Goal: Transaction & Acquisition: Purchase product/service

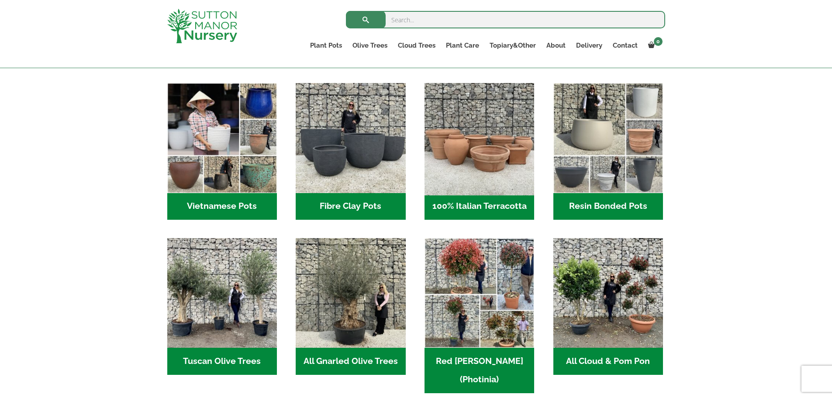
scroll to position [262, 0]
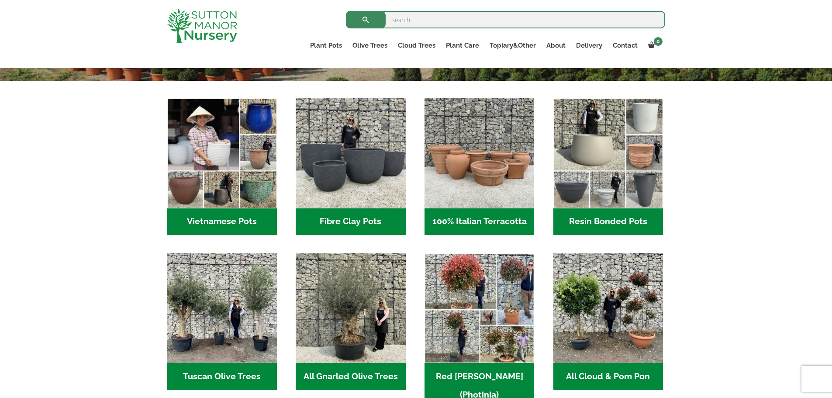
click at [590, 213] on h2 "Resin Bonded Pots (212)" at bounding box center [608, 221] width 110 height 27
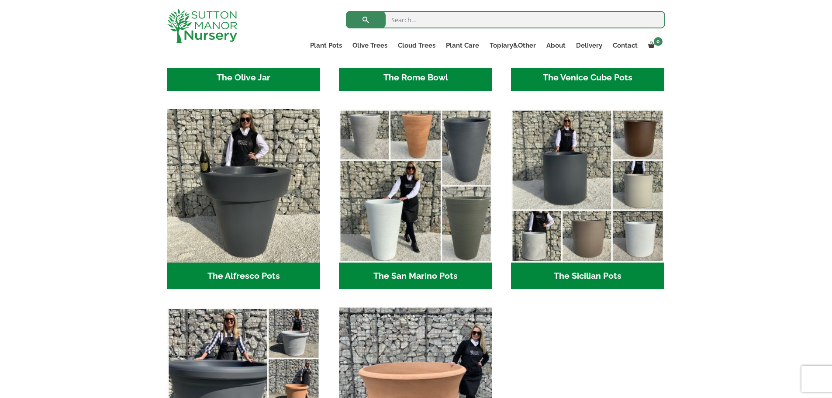
scroll to position [1005, 0]
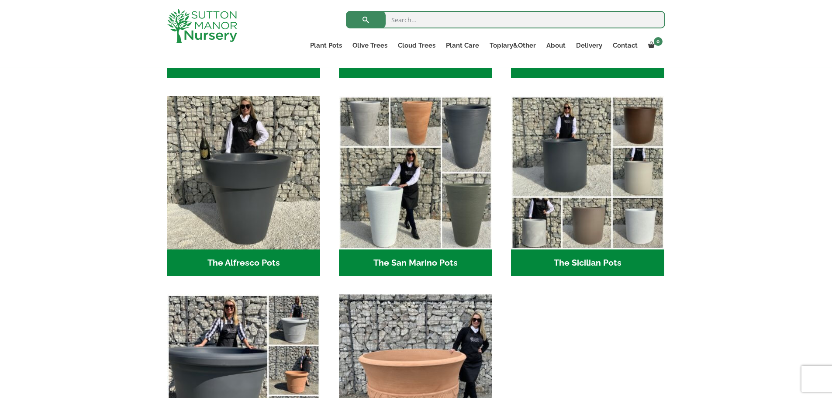
click at [599, 259] on h2 "The Sicilian Pots (18)" at bounding box center [587, 262] width 153 height 27
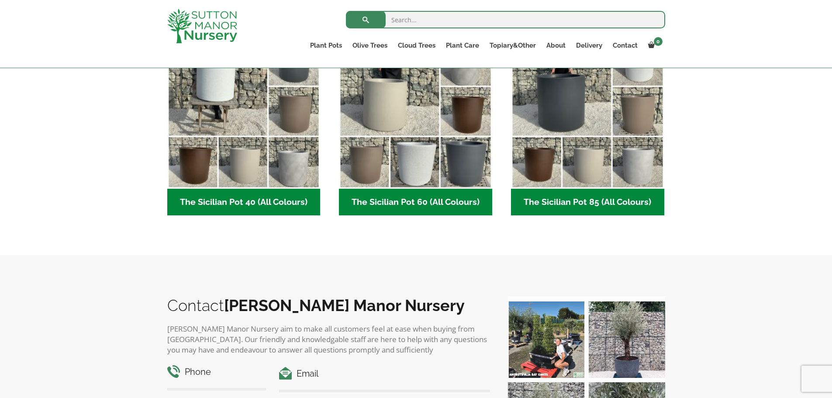
scroll to position [262, 0]
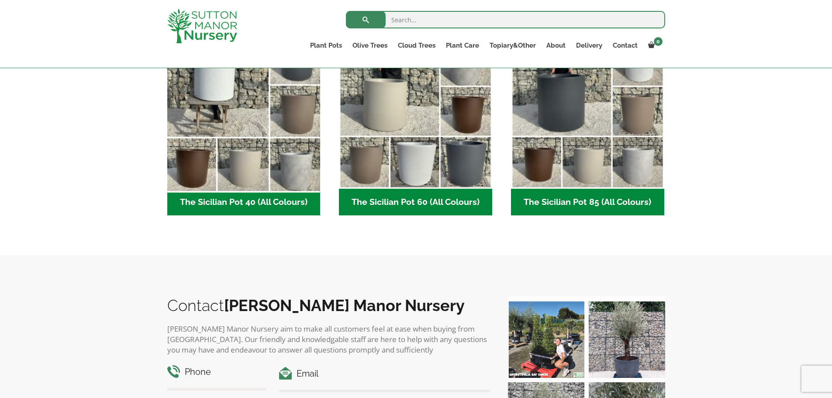
click at [245, 150] on img "Visit product category The Sicilian Pot 40 (All Colours)" at bounding box center [243, 111] width 161 height 161
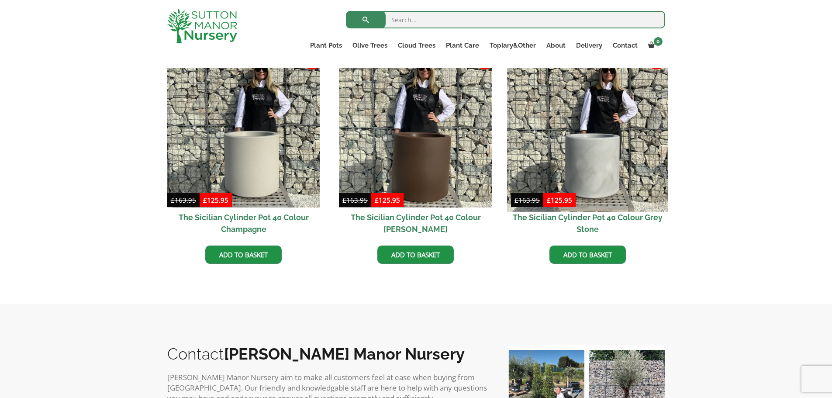
click at [599, 156] on img at bounding box center [587, 131] width 161 height 161
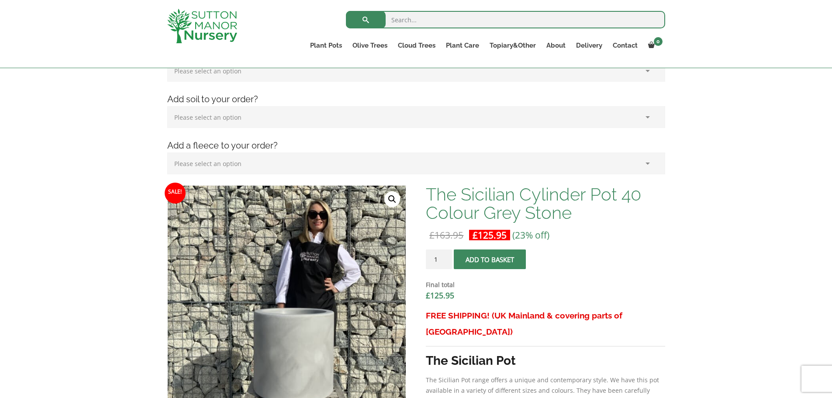
scroll to position [203, 0]
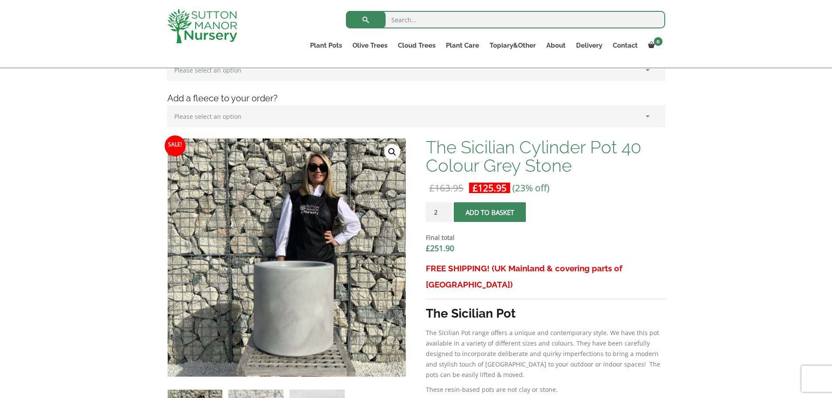
type input "2"
click at [446, 209] on input "2" at bounding box center [439, 212] width 26 height 20
click at [490, 212] on span "submit" at bounding box center [490, 212] width 0 height 0
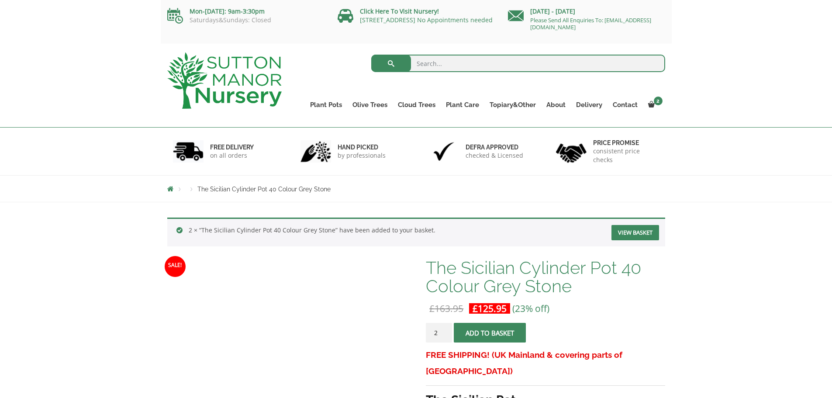
click at [428, 63] on input "search" at bounding box center [518, 63] width 294 height 17
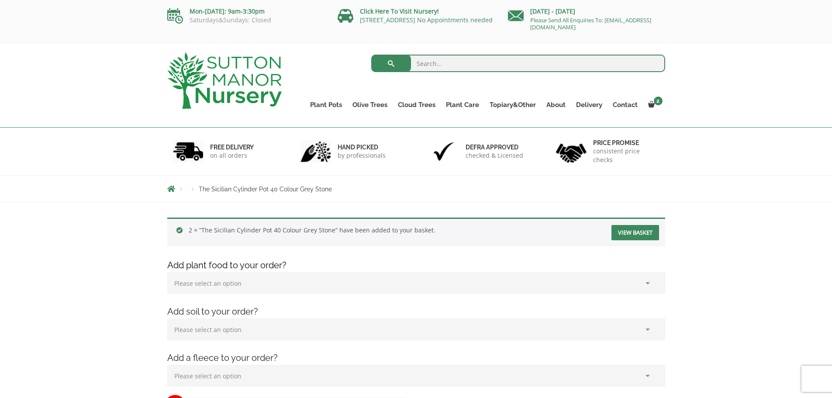
click at [422, 67] on input "search" at bounding box center [518, 63] width 294 height 17
type input "laurel bay"
click at [391, 63] on span "submit" at bounding box center [391, 63] width 0 height 0
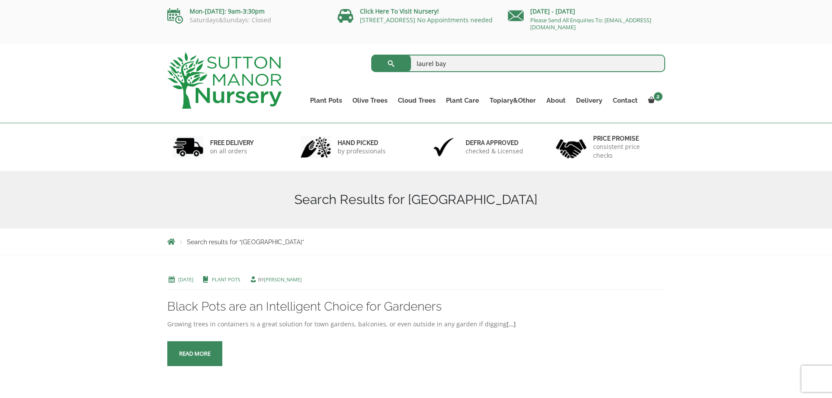
drag, startPoint x: 434, startPoint y: 65, endPoint x: 448, endPoint y: 65, distance: 14.4
click at [448, 65] on input "laurel bay" at bounding box center [518, 63] width 294 height 17
type input "laurel nobilis angustifolia bay"
click at [391, 63] on span "submit" at bounding box center [391, 63] width 0 height 0
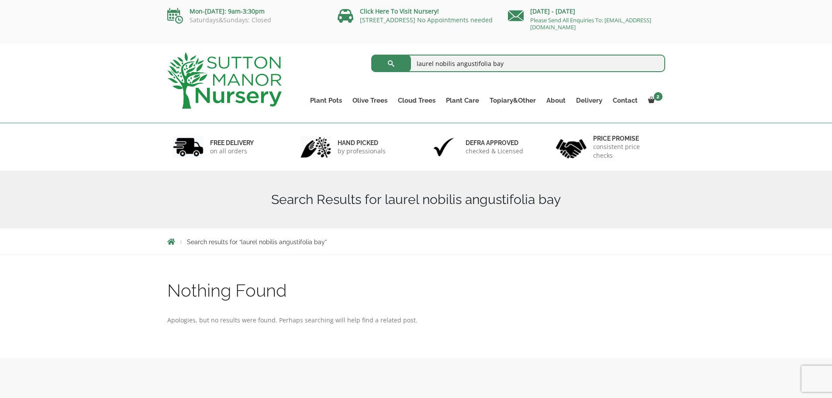
drag, startPoint x: 505, startPoint y: 64, endPoint x: 411, endPoint y: 66, distance: 93.5
click at [411, 66] on input "laurel nobilis angustifolia bay" at bounding box center [518, 63] width 294 height 17
type input "trees"
click at [391, 63] on span "submit" at bounding box center [391, 63] width 0 height 0
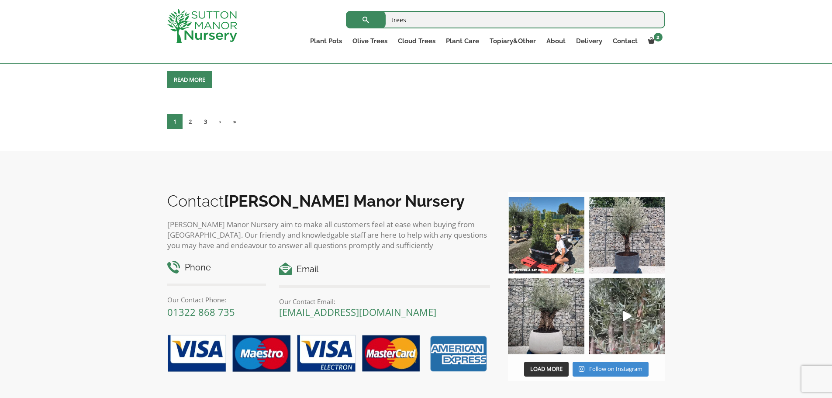
scroll to position [1878, 0]
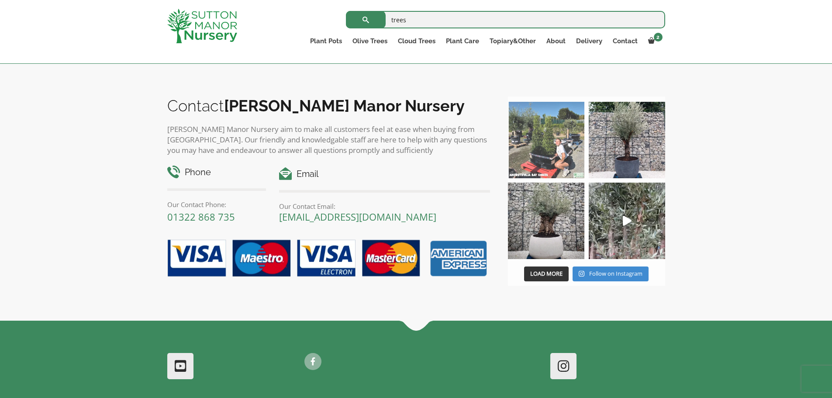
click at [540, 139] on img at bounding box center [546, 140] width 76 height 76
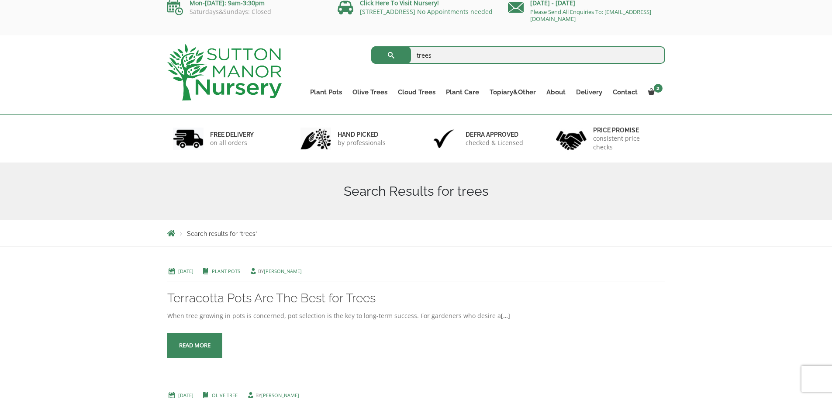
scroll to position [0, 0]
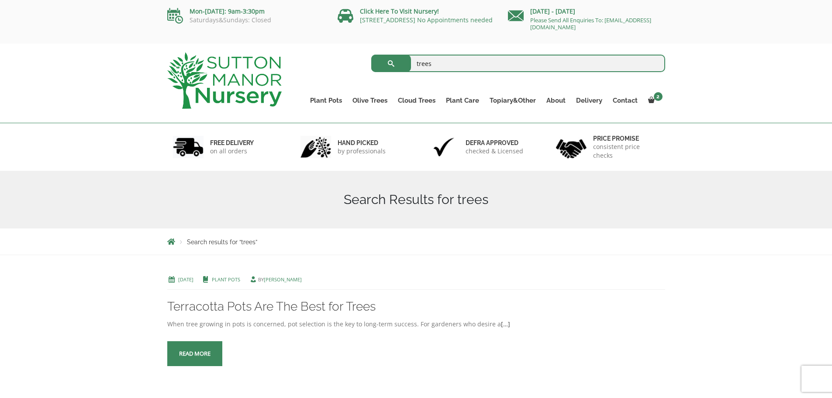
drag, startPoint x: 416, startPoint y: 63, endPoint x: 454, endPoint y: 66, distance: 37.6
click at [454, 66] on input "trees" at bounding box center [518, 63] width 294 height 17
type input "augustifolia"
click at [390, 62] on button "submit" at bounding box center [391, 63] width 40 height 17
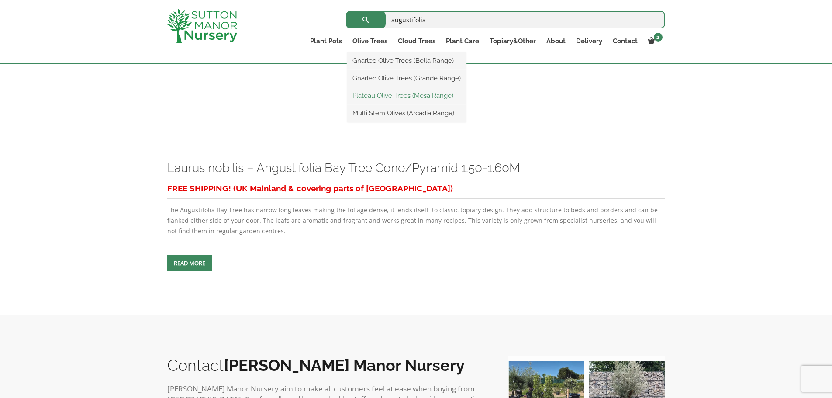
scroll to position [655, 0]
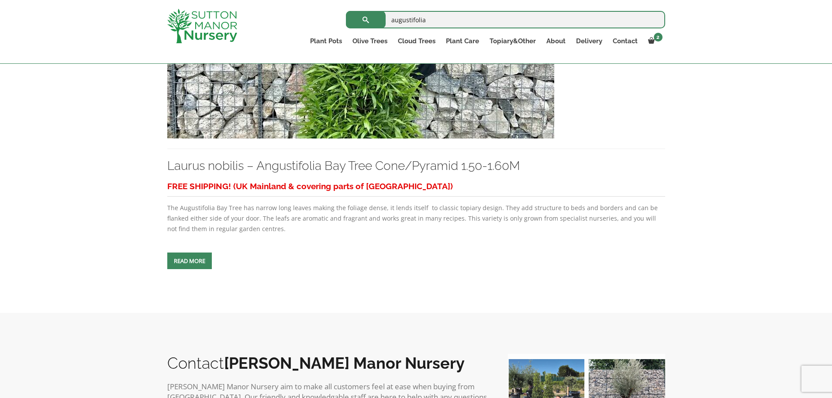
click at [313, 114] on img at bounding box center [360, 45] width 387 height 188
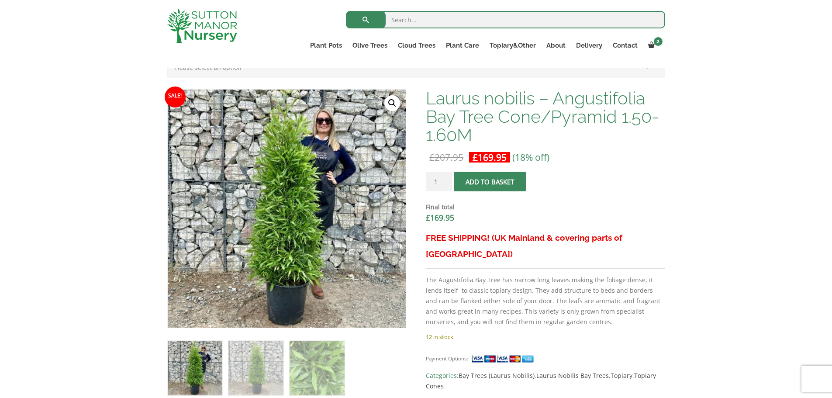
scroll to position [218, 0]
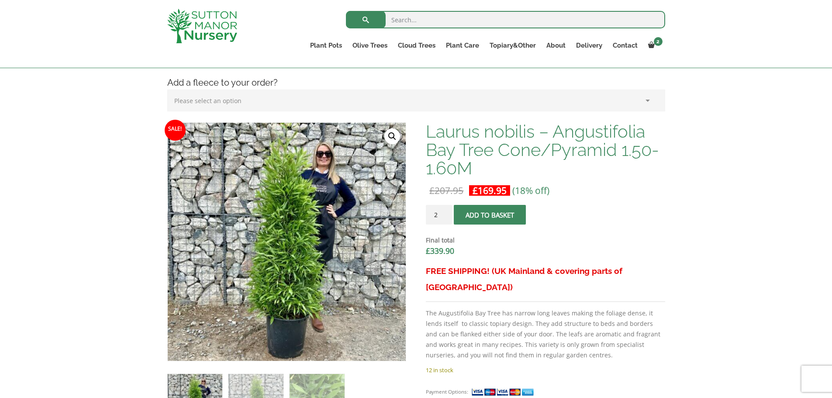
type input "2"
click at [445, 211] on input "2" at bounding box center [439, 215] width 26 height 20
click at [490, 215] on span "submit" at bounding box center [490, 215] width 0 height 0
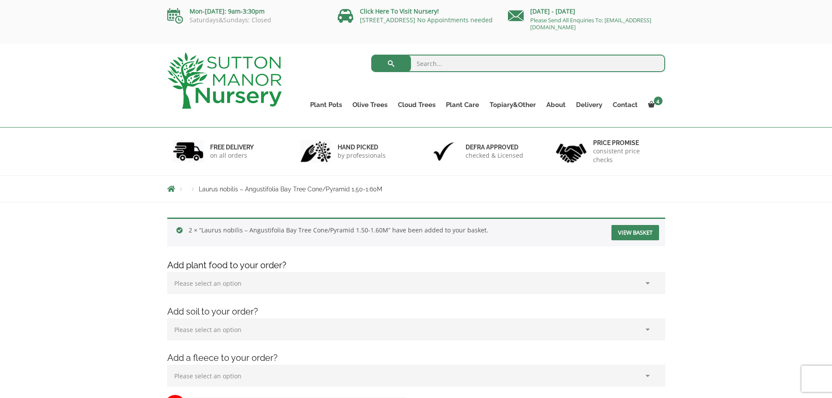
click at [629, 231] on link "View basket" at bounding box center [636, 232] width 48 height 15
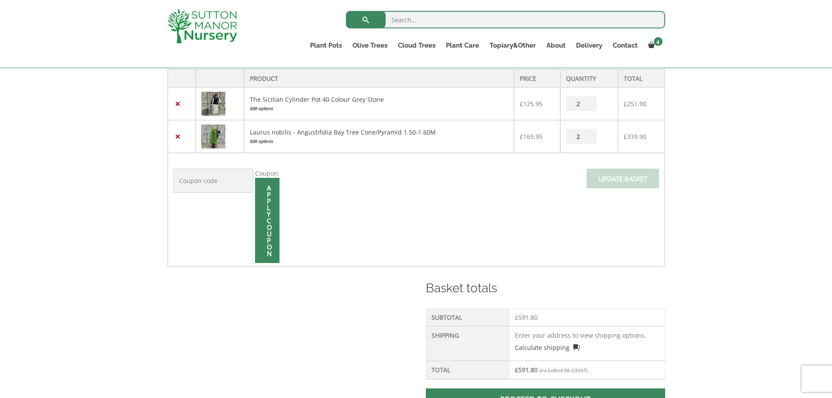
scroll to position [175, 0]
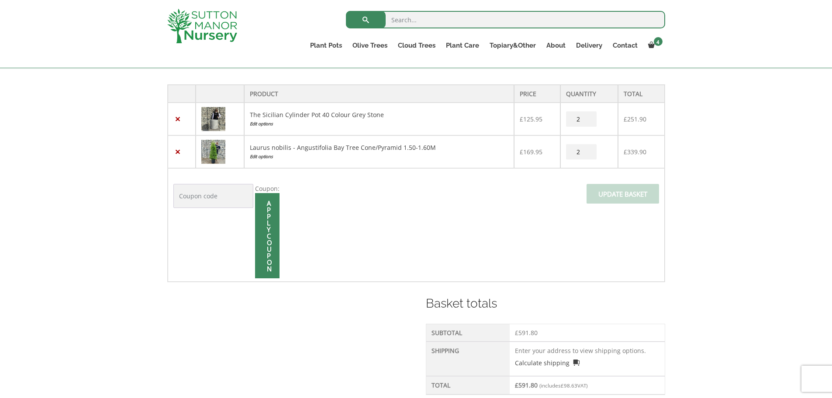
click at [603, 184] on div at bounding box center [416, 184] width 486 height 0
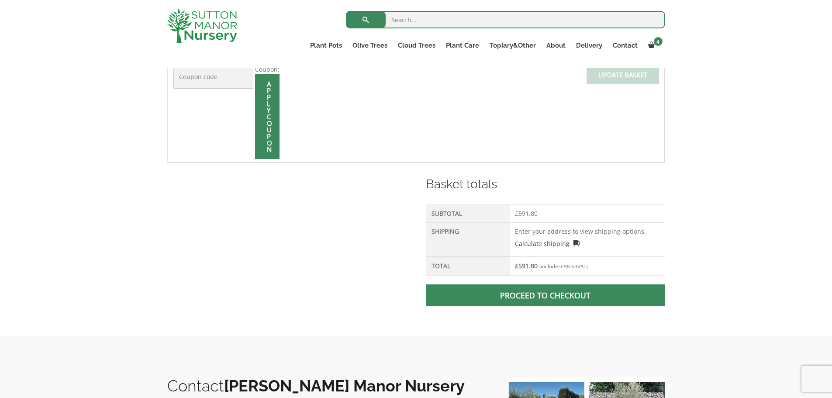
scroll to position [262, 0]
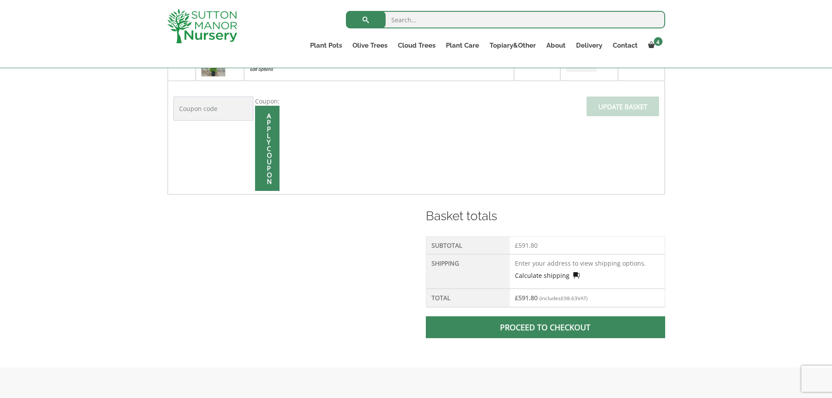
click at [545, 273] on link "Calculate shipping" at bounding box center [547, 275] width 65 height 9
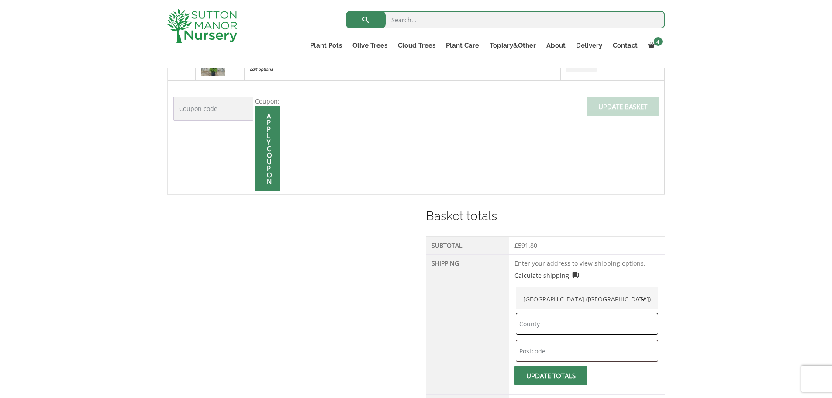
click at [547, 323] on input "text" at bounding box center [587, 324] width 142 height 22
type input "south lanarkshire"
click at [555, 350] on input "text" at bounding box center [587, 351] width 142 height 22
type input "ml8 4ru"
click at [558, 377] on button "Update totals" at bounding box center [551, 376] width 73 height 20
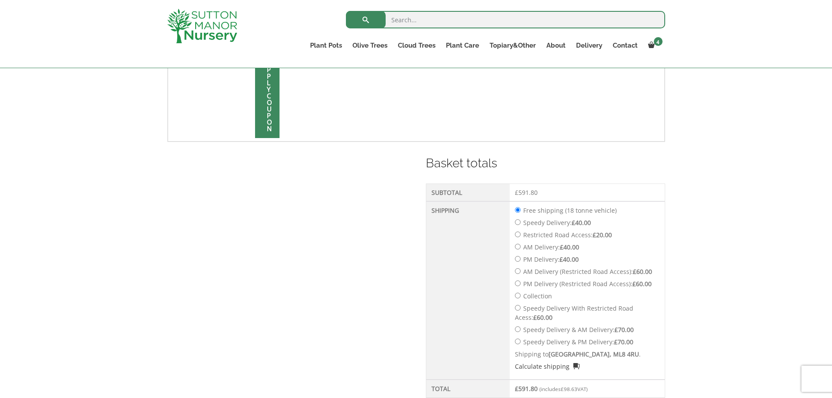
scroll to position [429, 0]
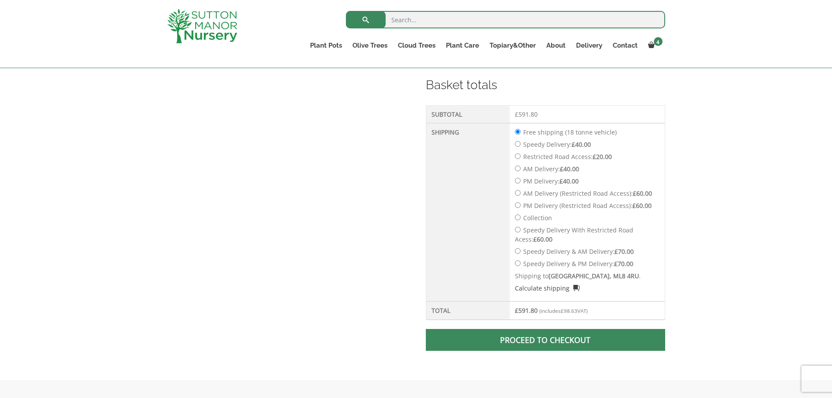
click at [543, 338] on link "Proceed to checkout" at bounding box center [545, 340] width 239 height 22
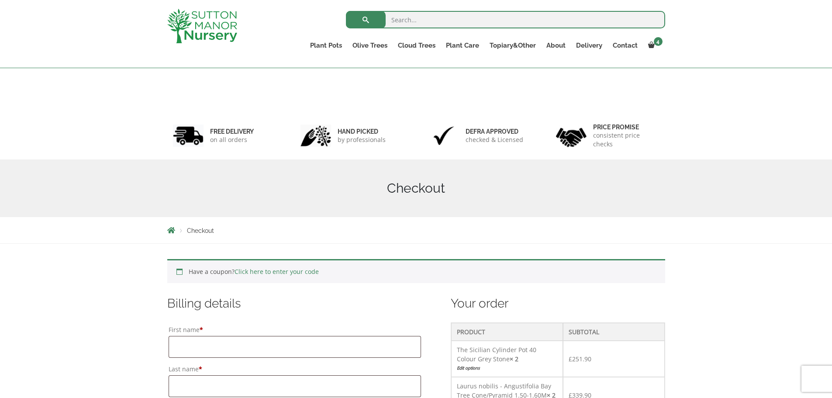
click at [204, 336] on input "First name *" at bounding box center [295, 347] width 253 height 22
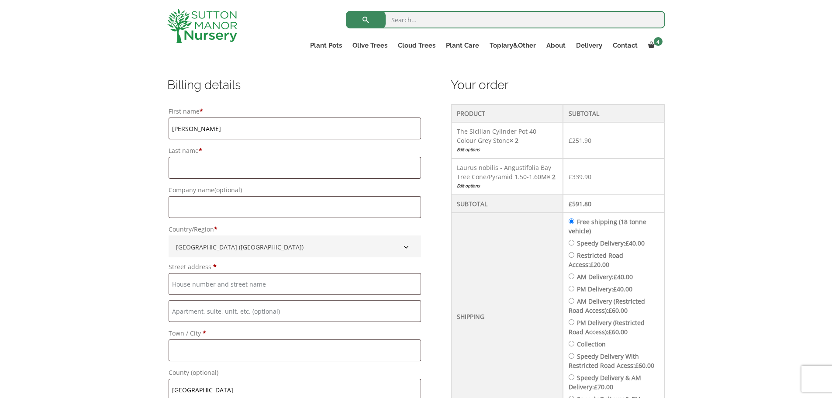
type input "[PERSON_NAME]"
click at [187, 168] on input "Last name *" at bounding box center [295, 168] width 253 height 22
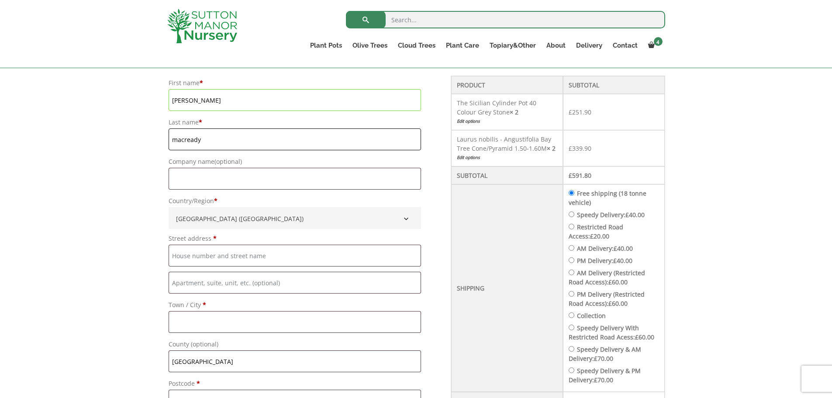
scroll to position [262, 0]
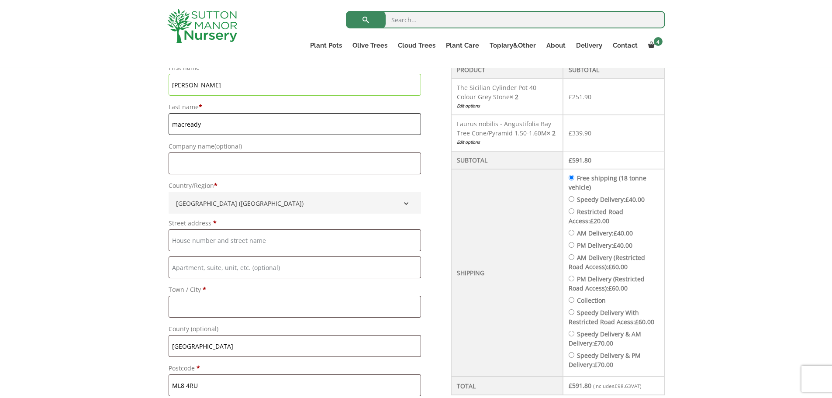
type input "macready"
click at [200, 242] on input "Street address *" at bounding box center [295, 240] width 253 height 22
type input "[STREET_ADDRESS][PERSON_NAME]"
type input "[PERSON_NAME]"
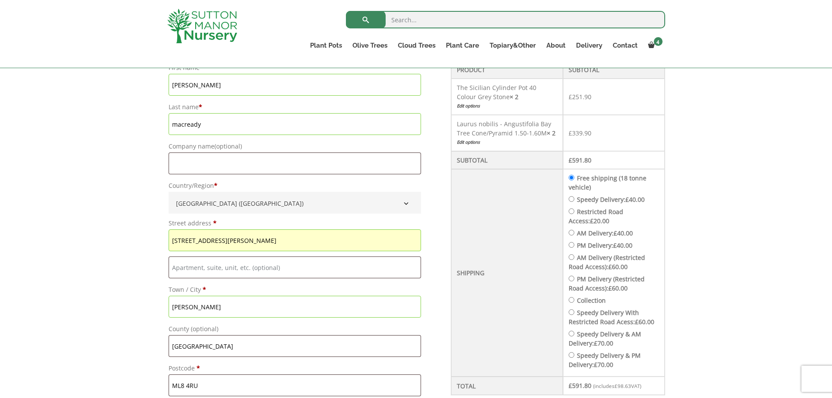
type input "[STREET_ADDRESS][PERSON_NAME]"
type input "[PERSON_NAME]"
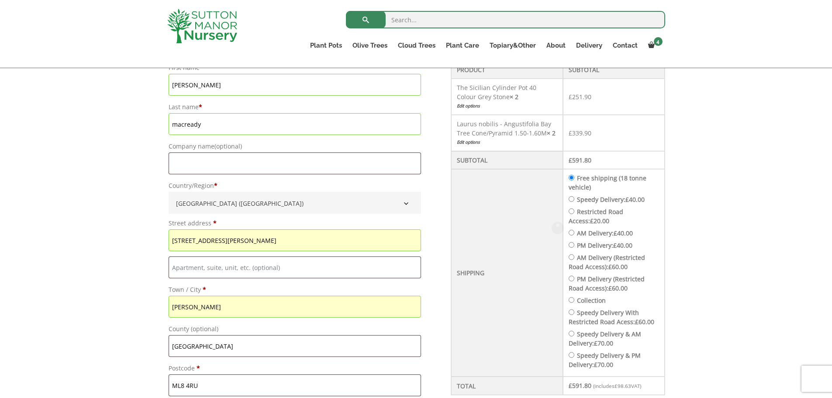
type input "[PERSON_NAME]"
type input "Macready"
type input "07762752749"
type input "[EMAIL_ADDRESS][DOMAIN_NAME]"
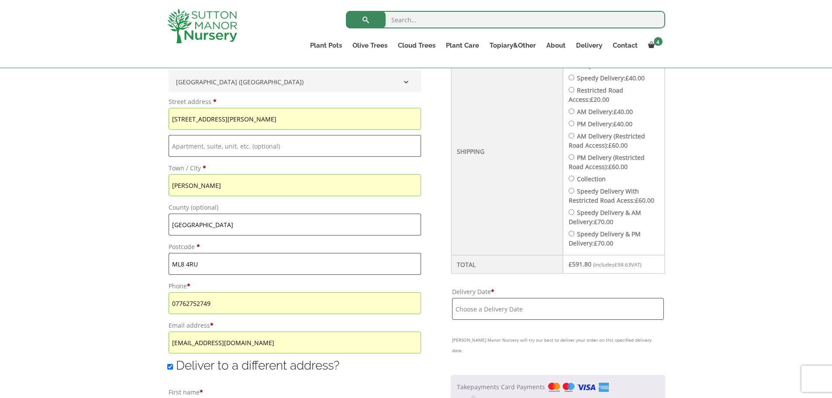
scroll to position [524, 0]
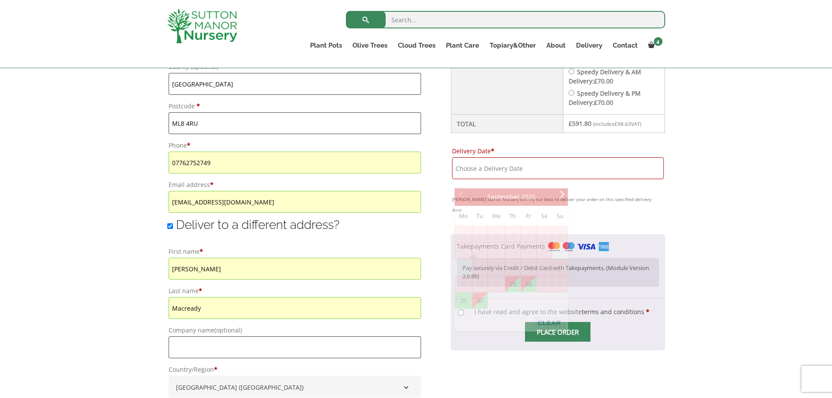
click at [508, 178] on input "Delivery Date *" at bounding box center [557, 168] width 211 height 22
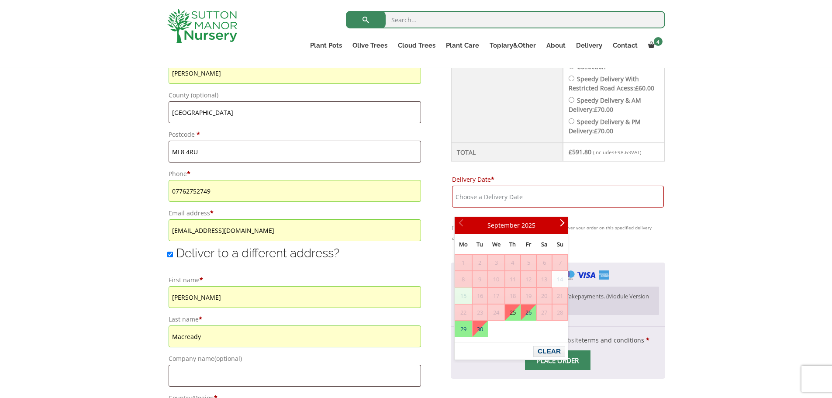
scroll to position [481, 0]
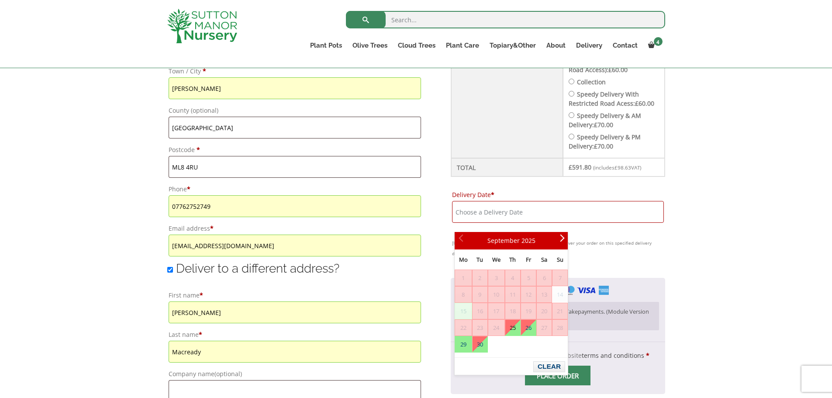
click at [511, 325] on link "25" at bounding box center [512, 328] width 15 height 16
type input "[DATE]"
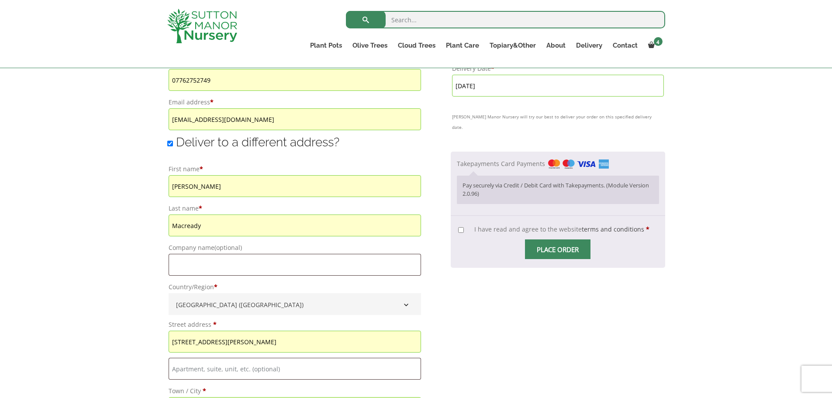
scroll to position [612, 0]
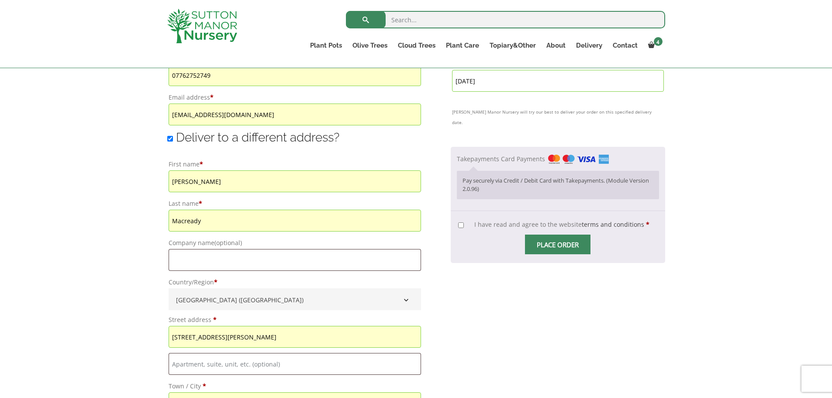
click at [464, 223] on input "I have read and agree to the website terms and conditions *" at bounding box center [461, 225] width 6 height 6
checkbox input "true"
click at [556, 242] on span "Place order" at bounding box center [558, 245] width 66 height 20
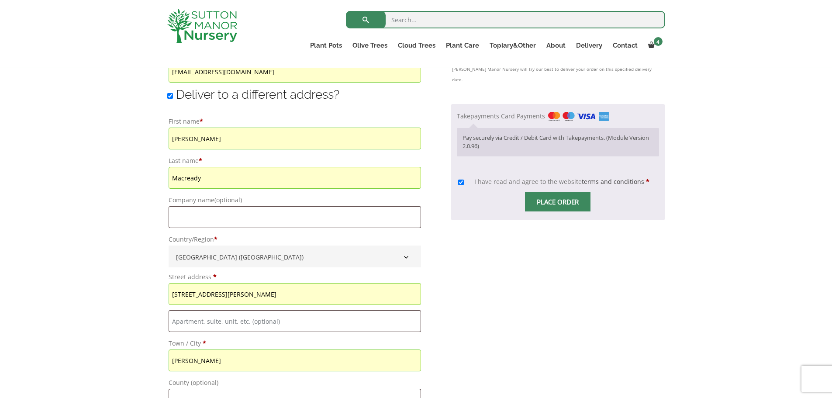
scroll to position [655, 0]
click at [559, 199] on input "Place order" at bounding box center [558, 201] width 66 height 20
